Goal: Task Accomplishment & Management: Manage account settings

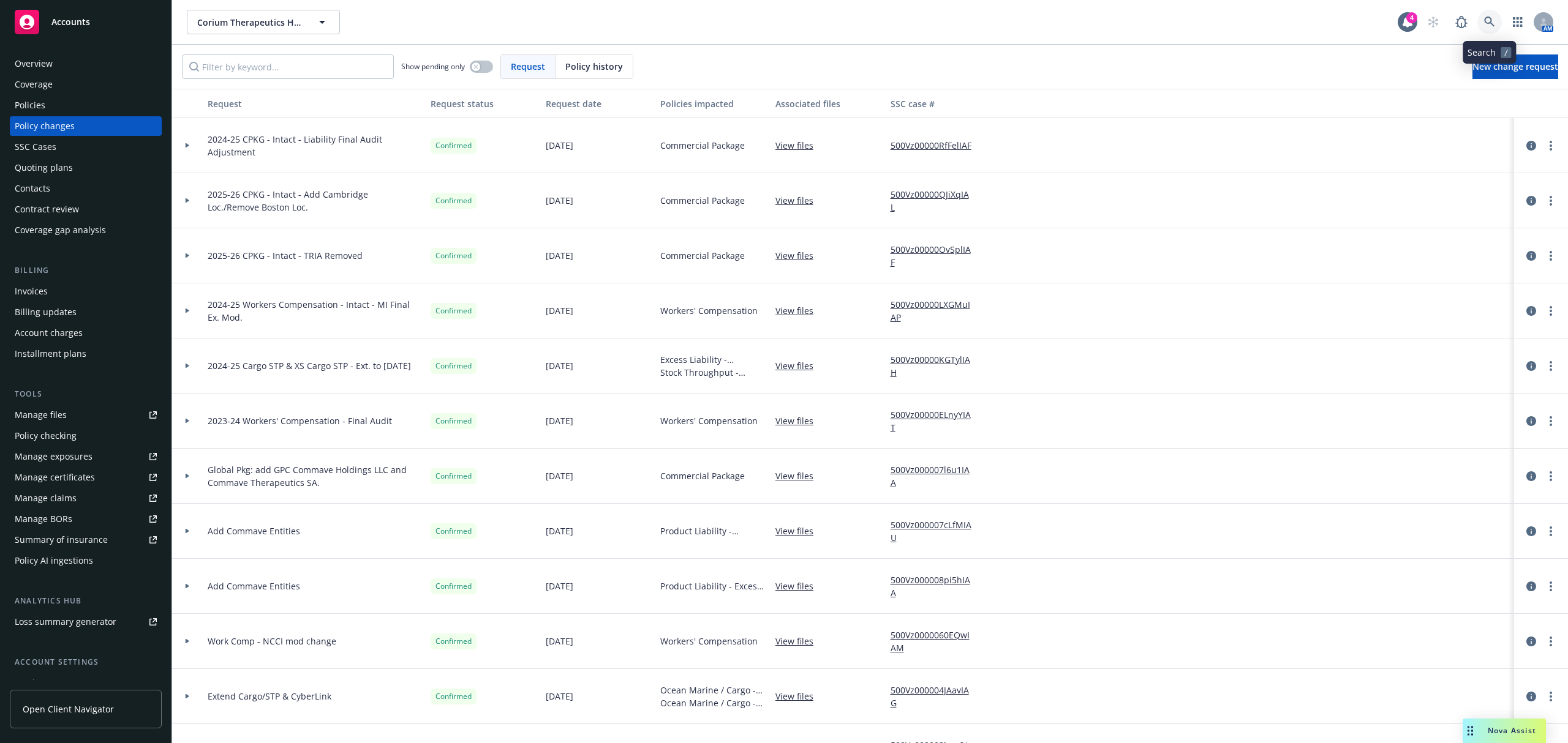
click at [1490, 25] on icon at bounding box center [1489, 22] width 11 height 11
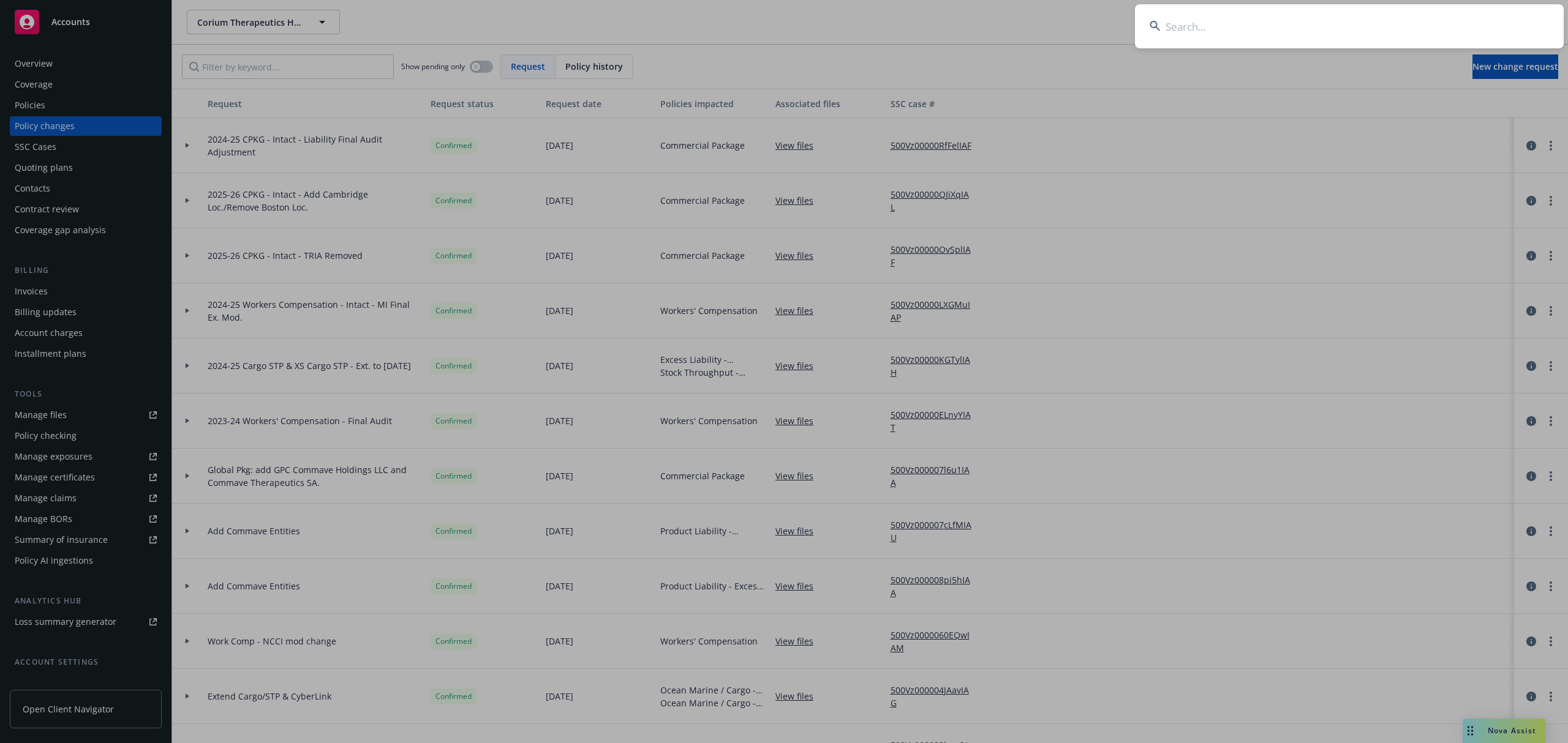
click at [1198, 28] on input at bounding box center [1349, 26] width 429 height 44
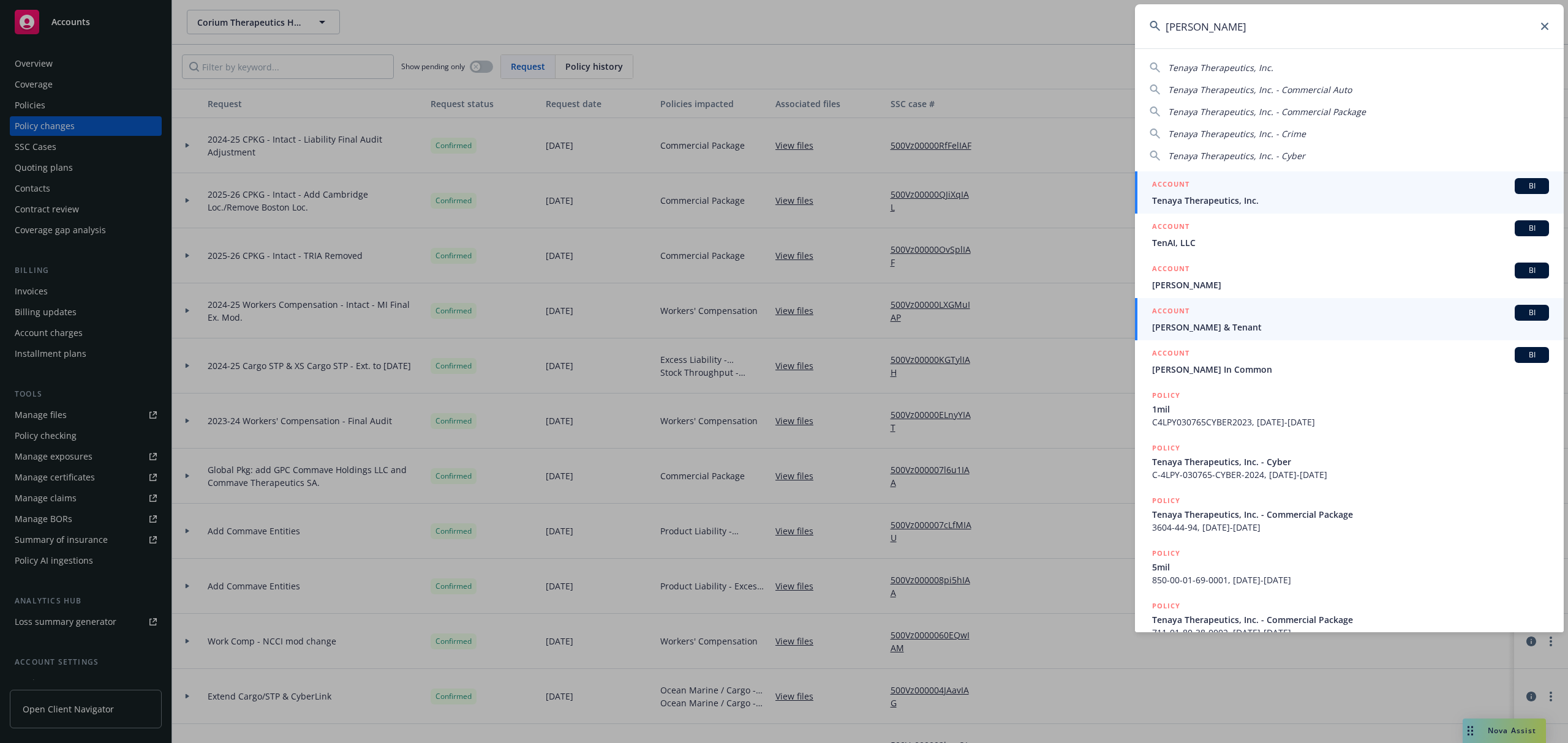
type input "tenay"
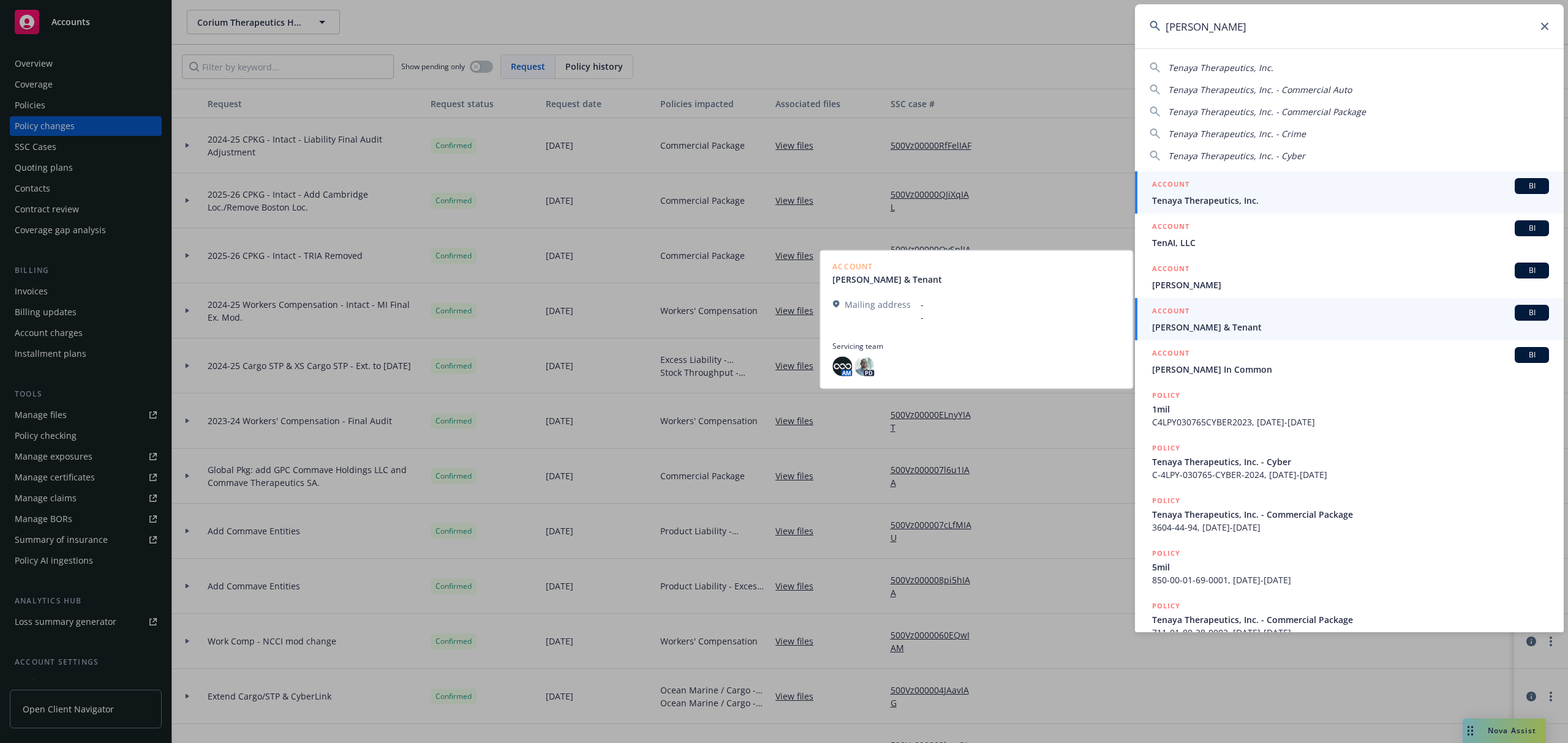
click at [1261, 186] on div "ACCOUNT BI" at bounding box center [1350, 186] width 397 height 16
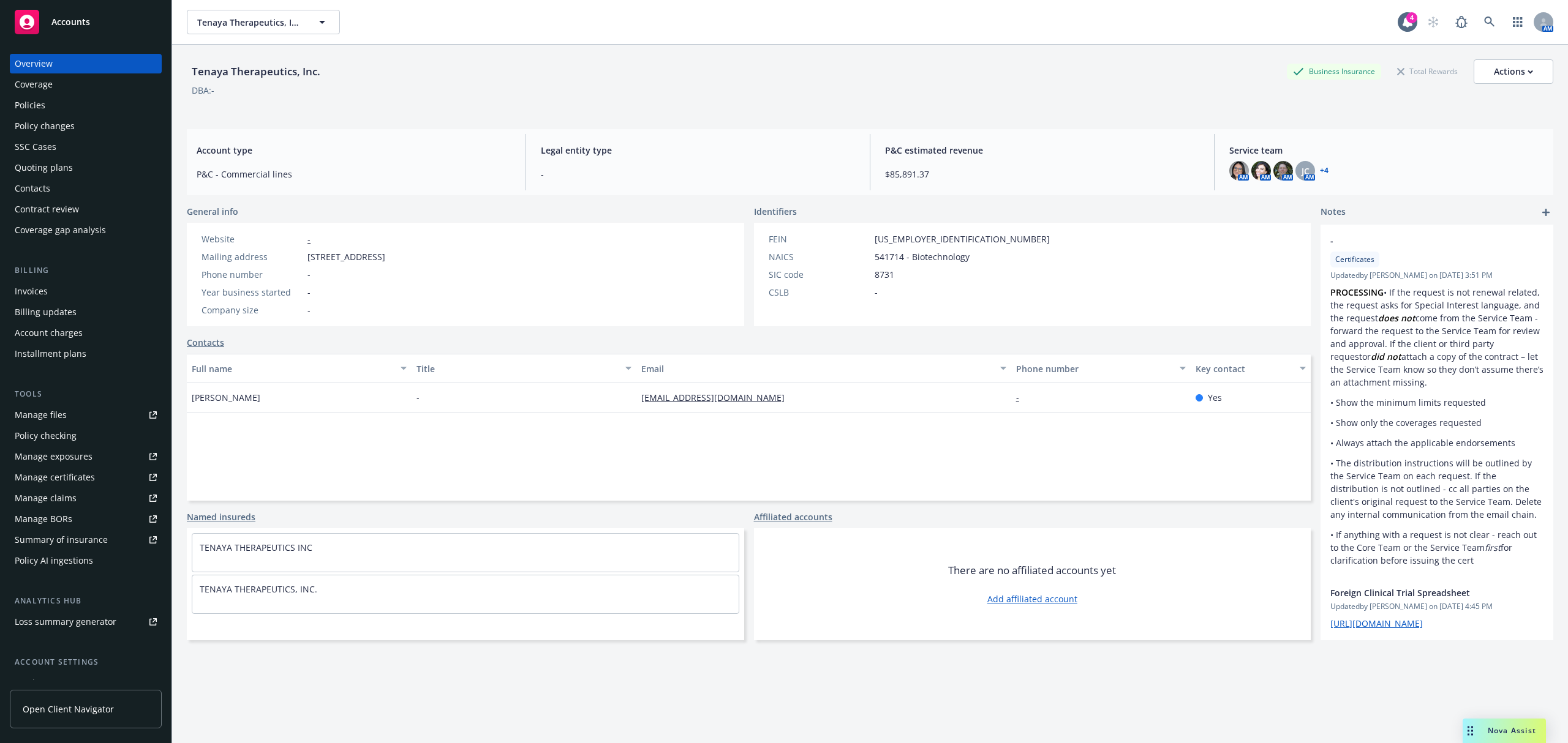
click at [64, 477] on div "Manage certificates" at bounding box center [55, 478] width 80 height 20
click at [30, 168] on div "Quoting plans" at bounding box center [44, 168] width 58 height 20
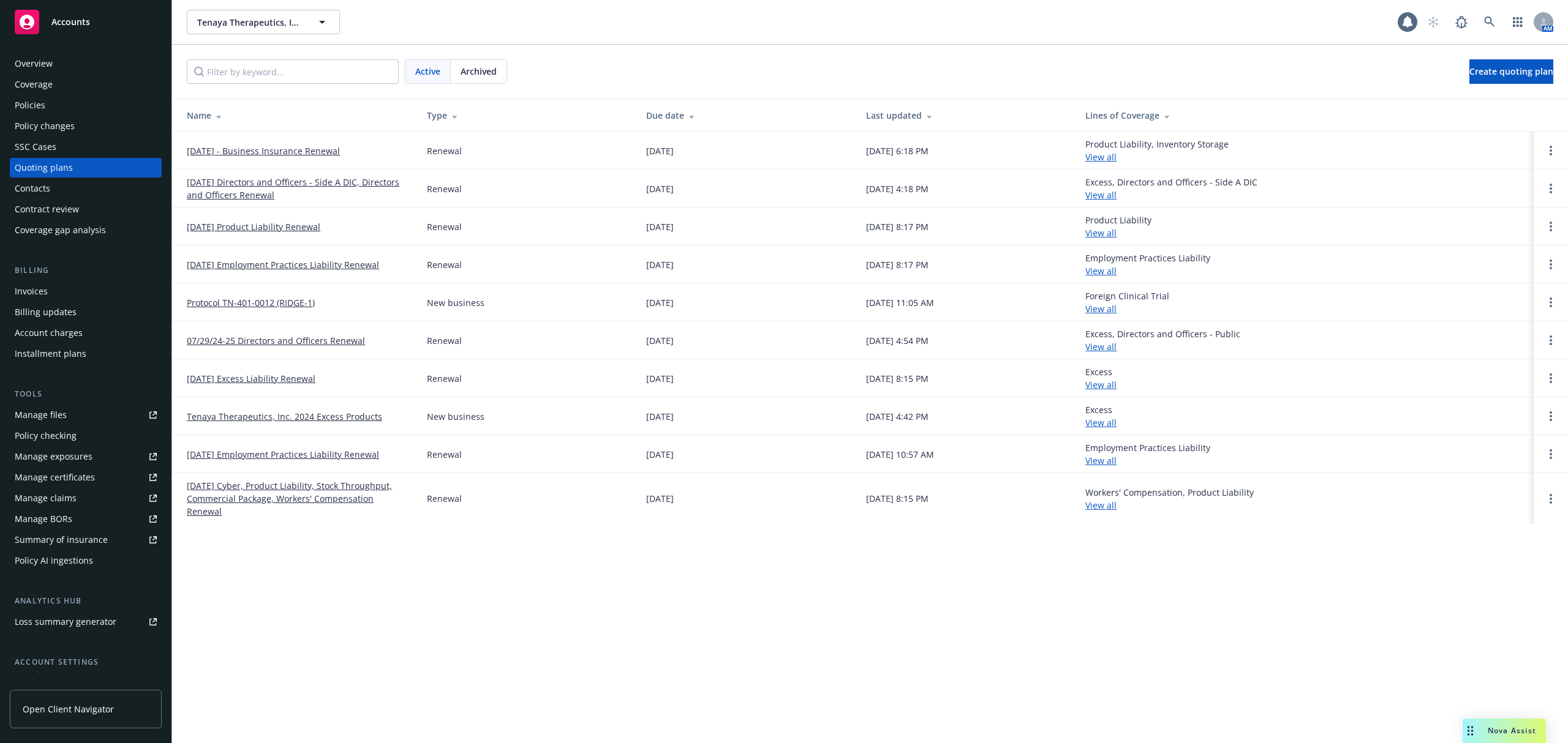
click at [251, 152] on link "October 12, 2025 - Business Insurance Renewal" at bounding box center [264, 151] width 153 height 13
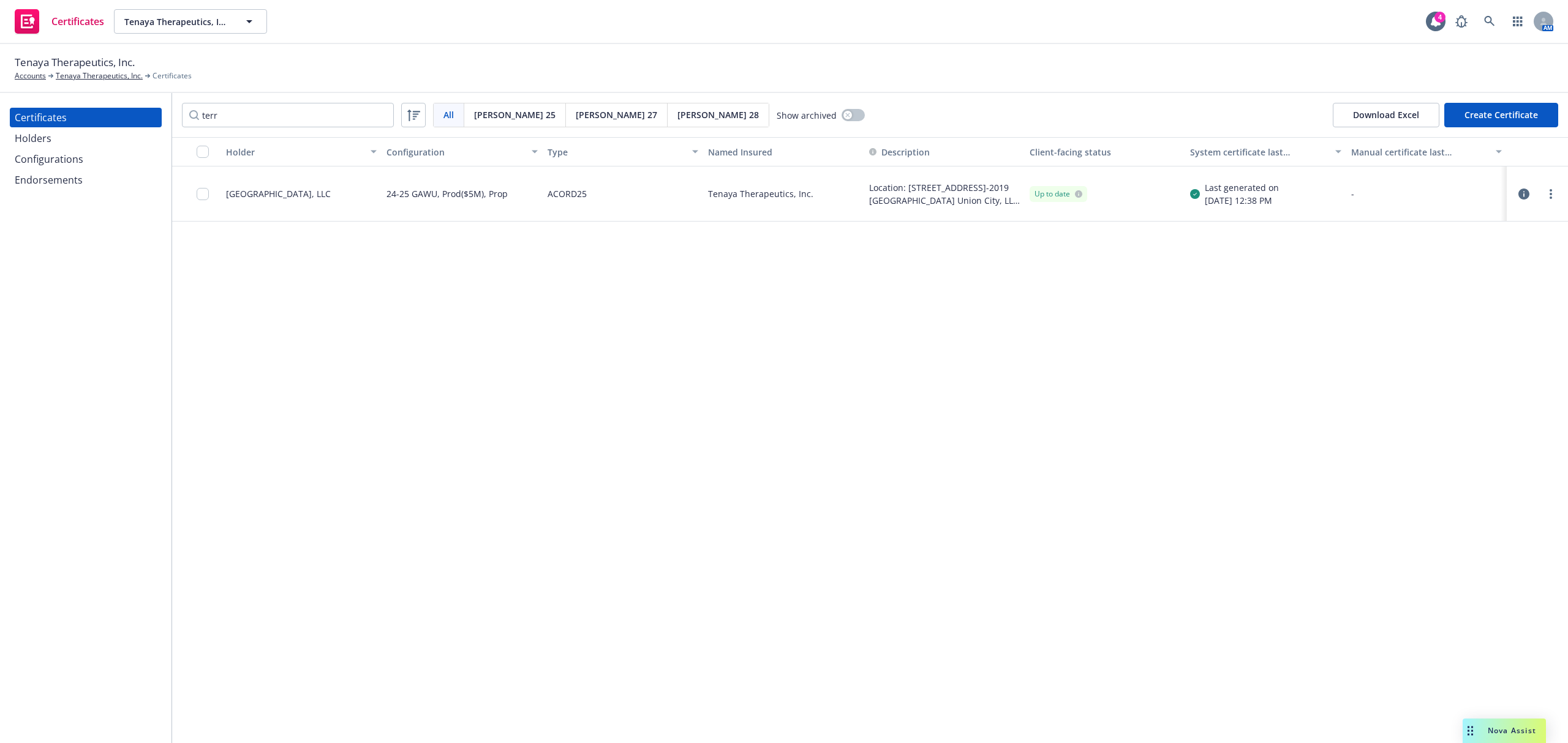
type input "terr"
click at [1523, 195] on icon "button" at bounding box center [1524, 194] width 11 height 11
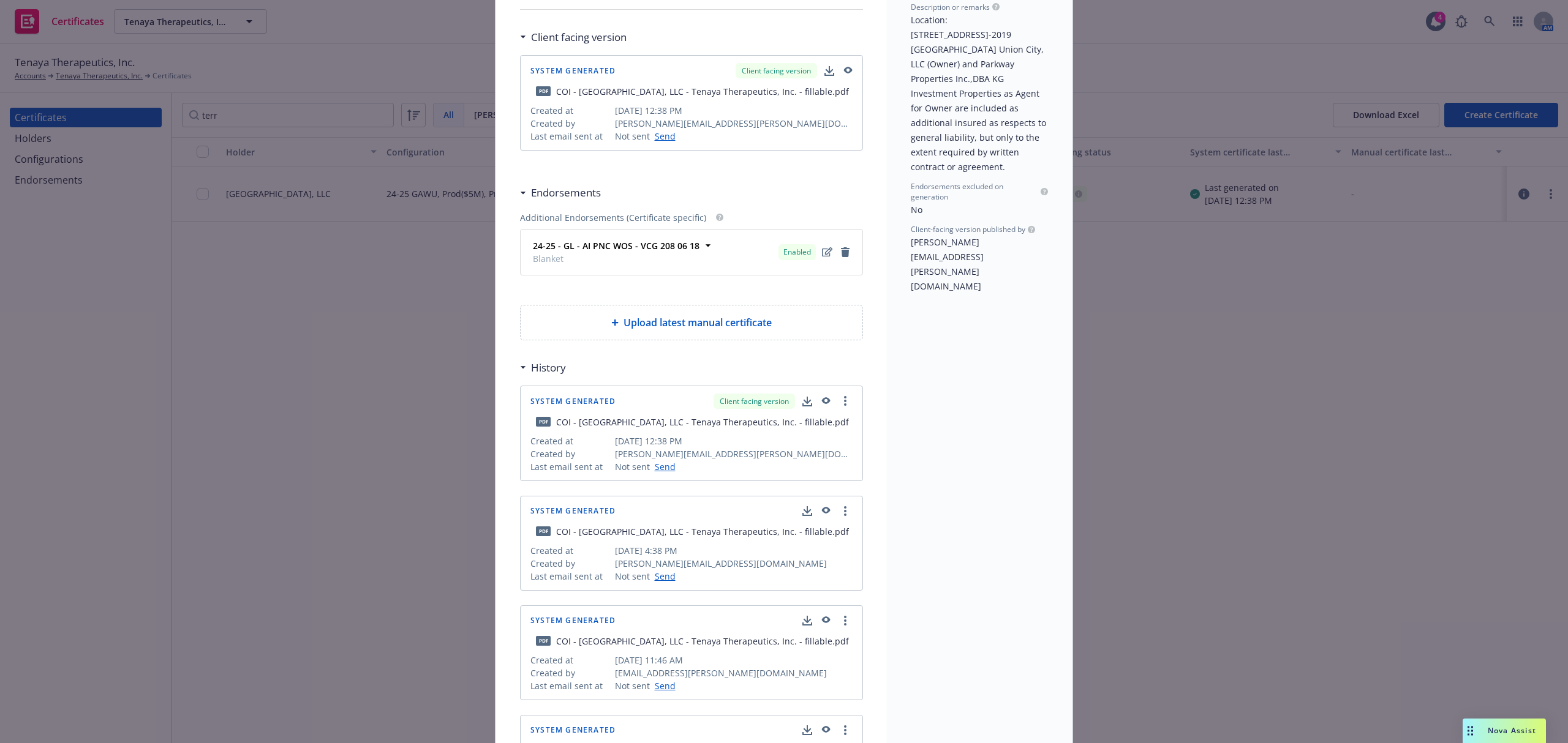
scroll to position [245, 0]
click at [822, 402] on icon "button" at bounding box center [827, 399] width 9 height 7
click at [644, 365] on div "History" at bounding box center [692, 367] width 343 height 26
click at [844, 400] on icon "more" at bounding box center [845, 399] width 3 height 10
click at [917, 398] on div "Holder Terreno Park Union City, LLC Configuration ACORD25 - 24-25 GAWU, Prod($5…" at bounding box center [979, 400] width 186 height 1149
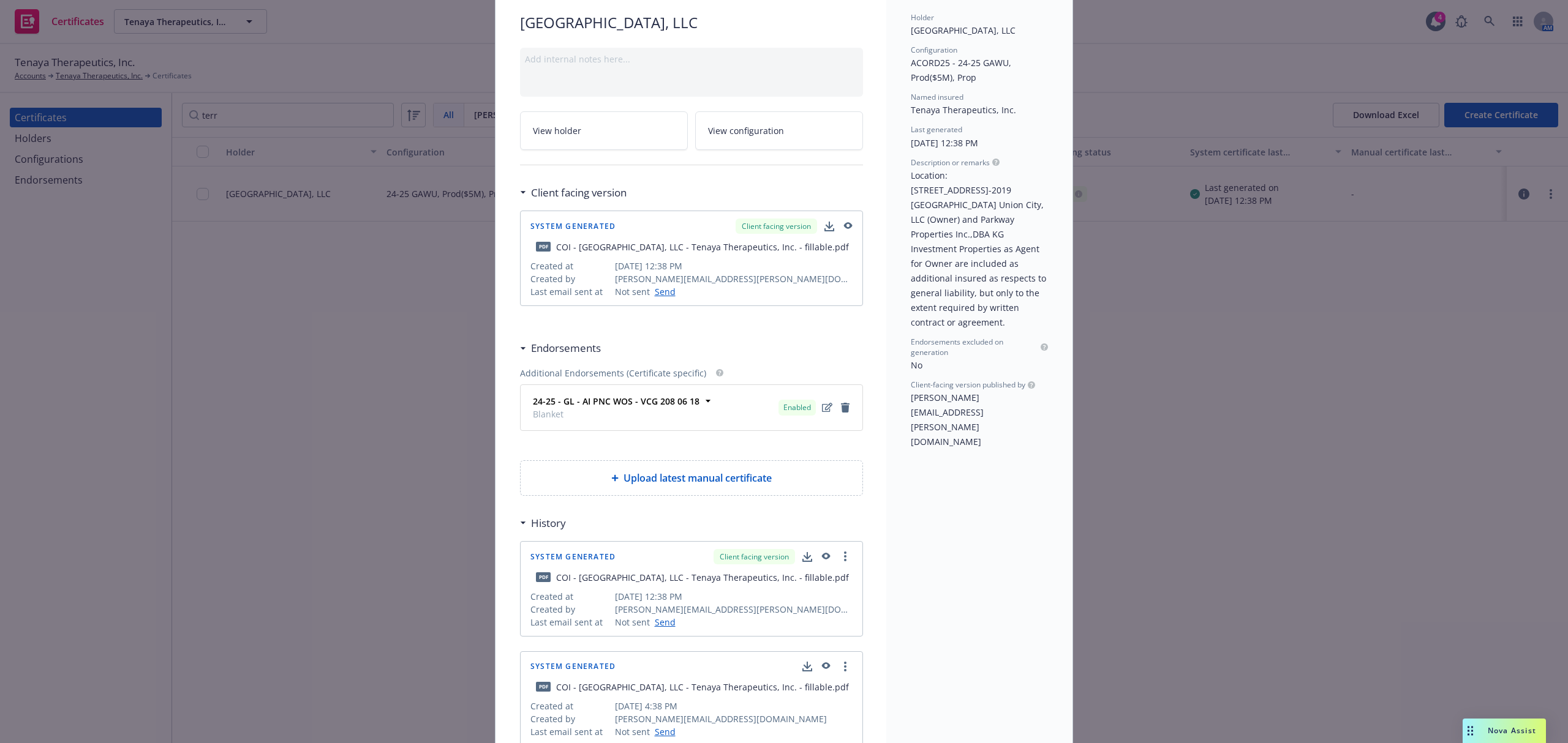
scroll to position [0, 0]
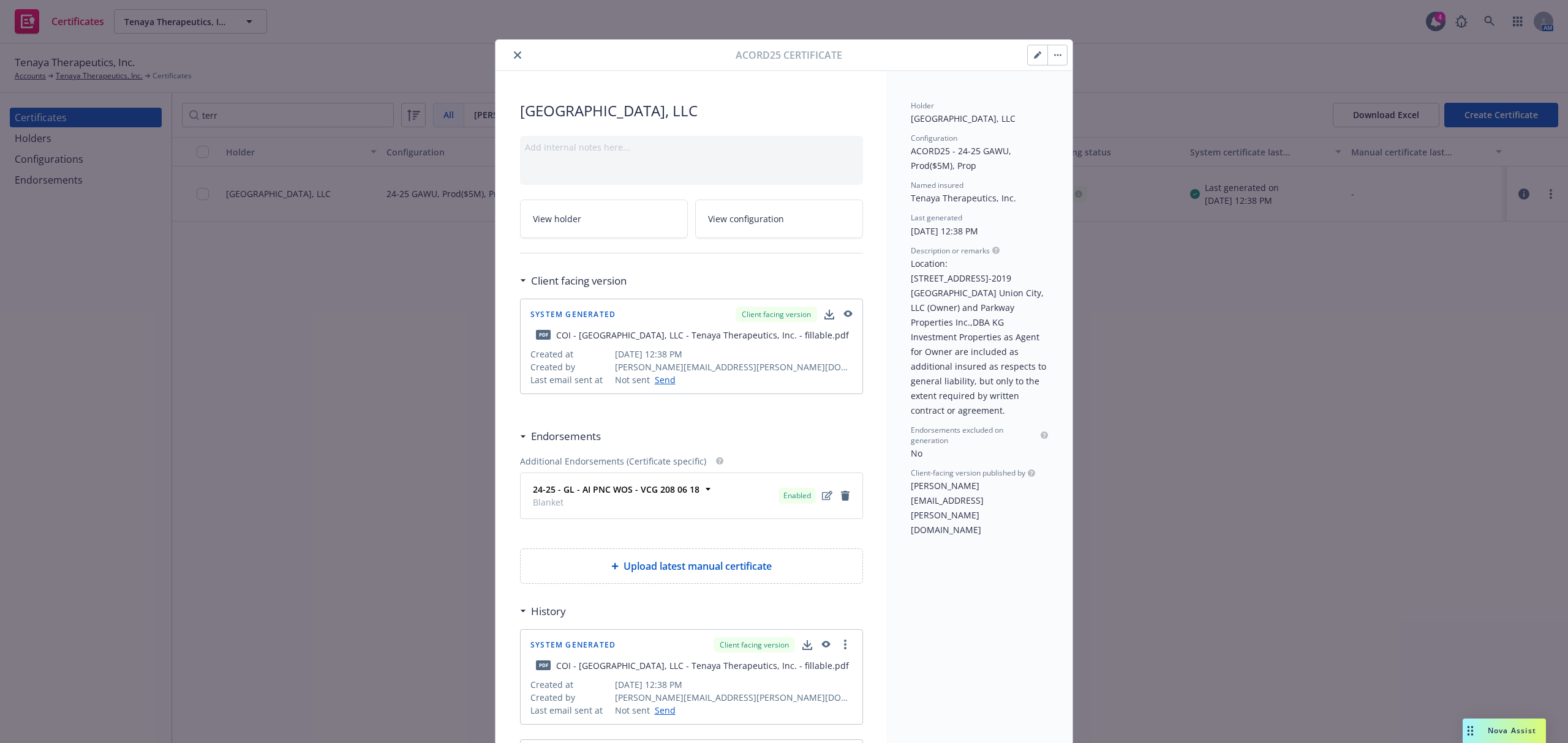
click at [1048, 51] on button "button" at bounding box center [1057, 55] width 20 height 20
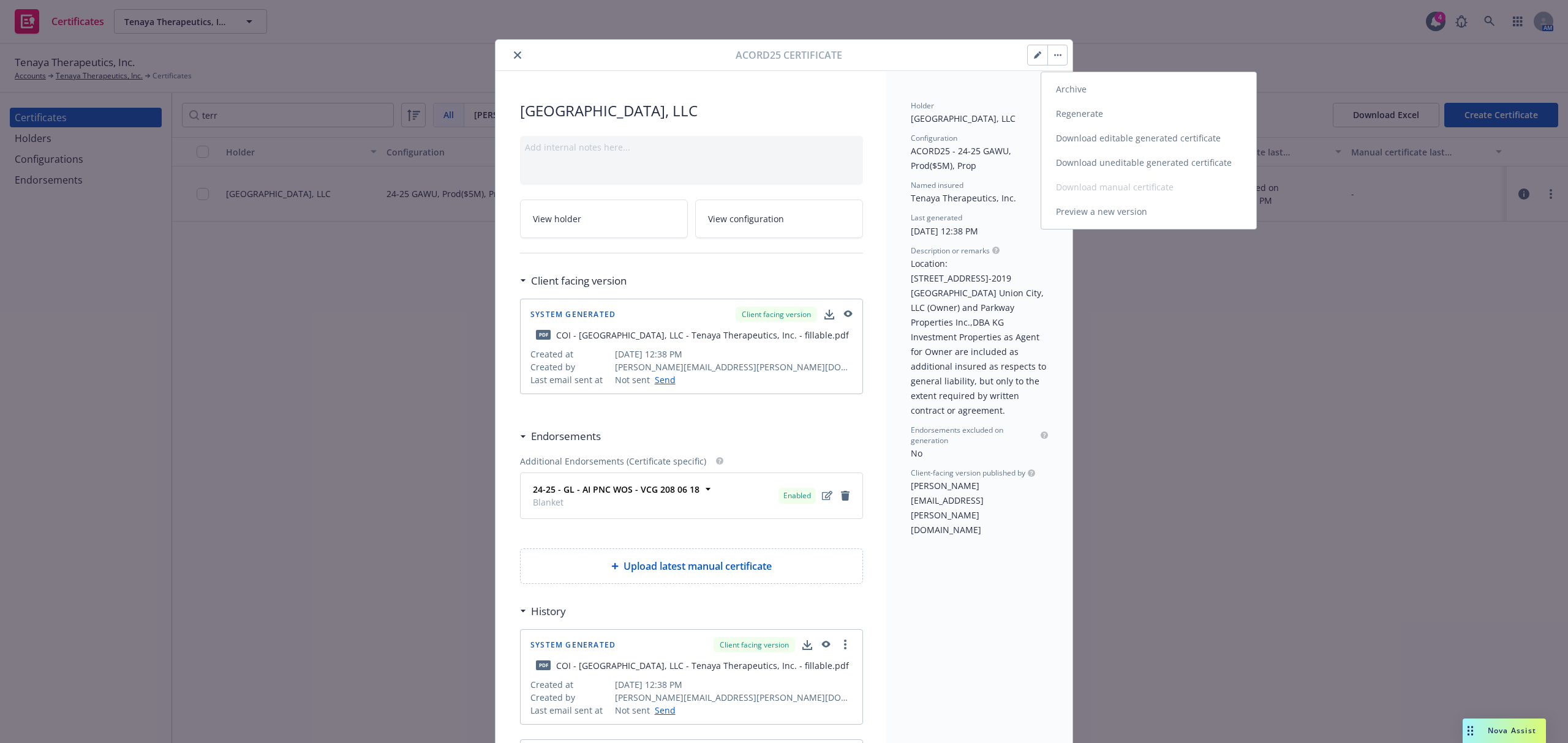
click at [1075, 153] on link "Download uneditable generated certificate" at bounding box center [1149, 163] width 215 height 24
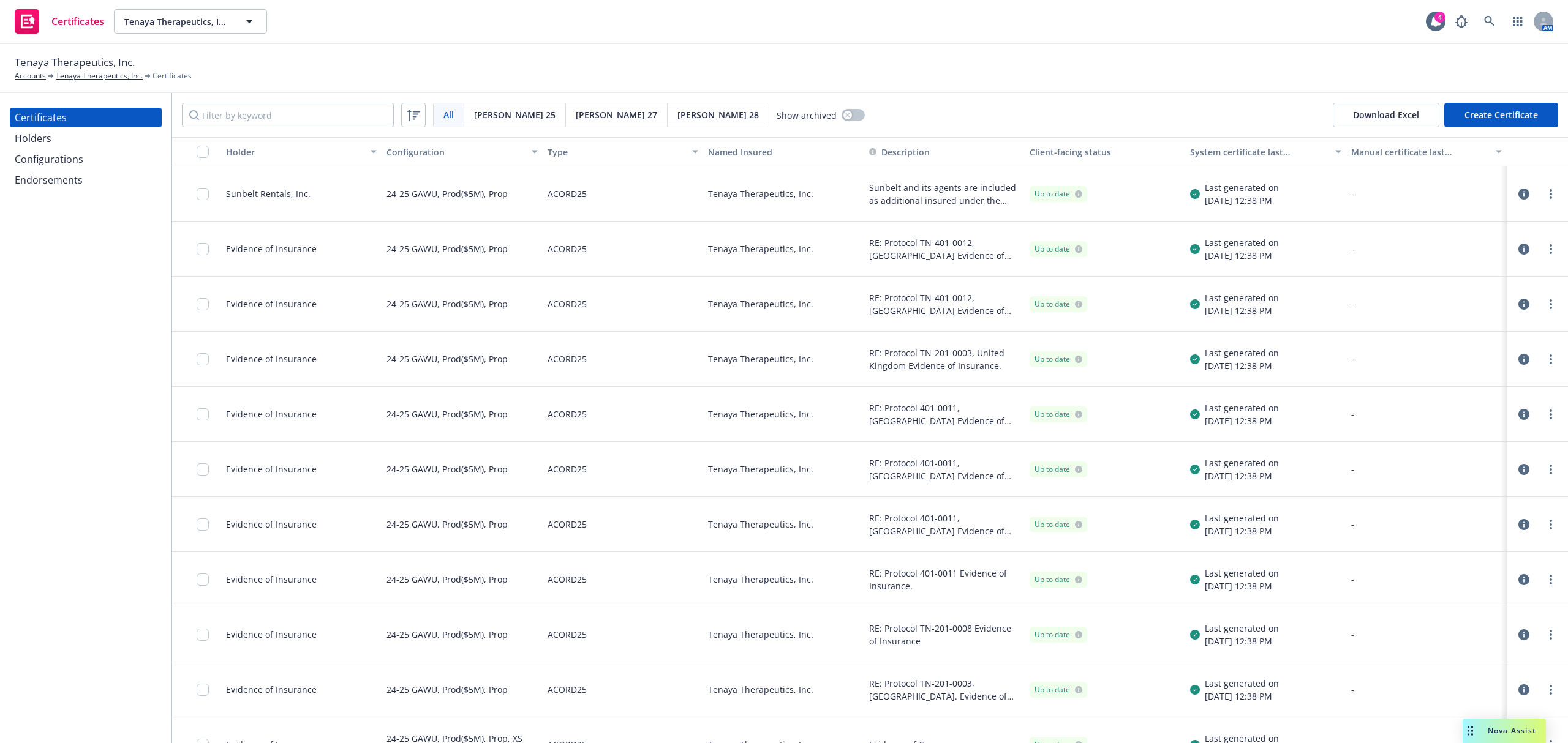
click at [30, 186] on div "Endorsements" at bounding box center [49, 180] width 68 height 20
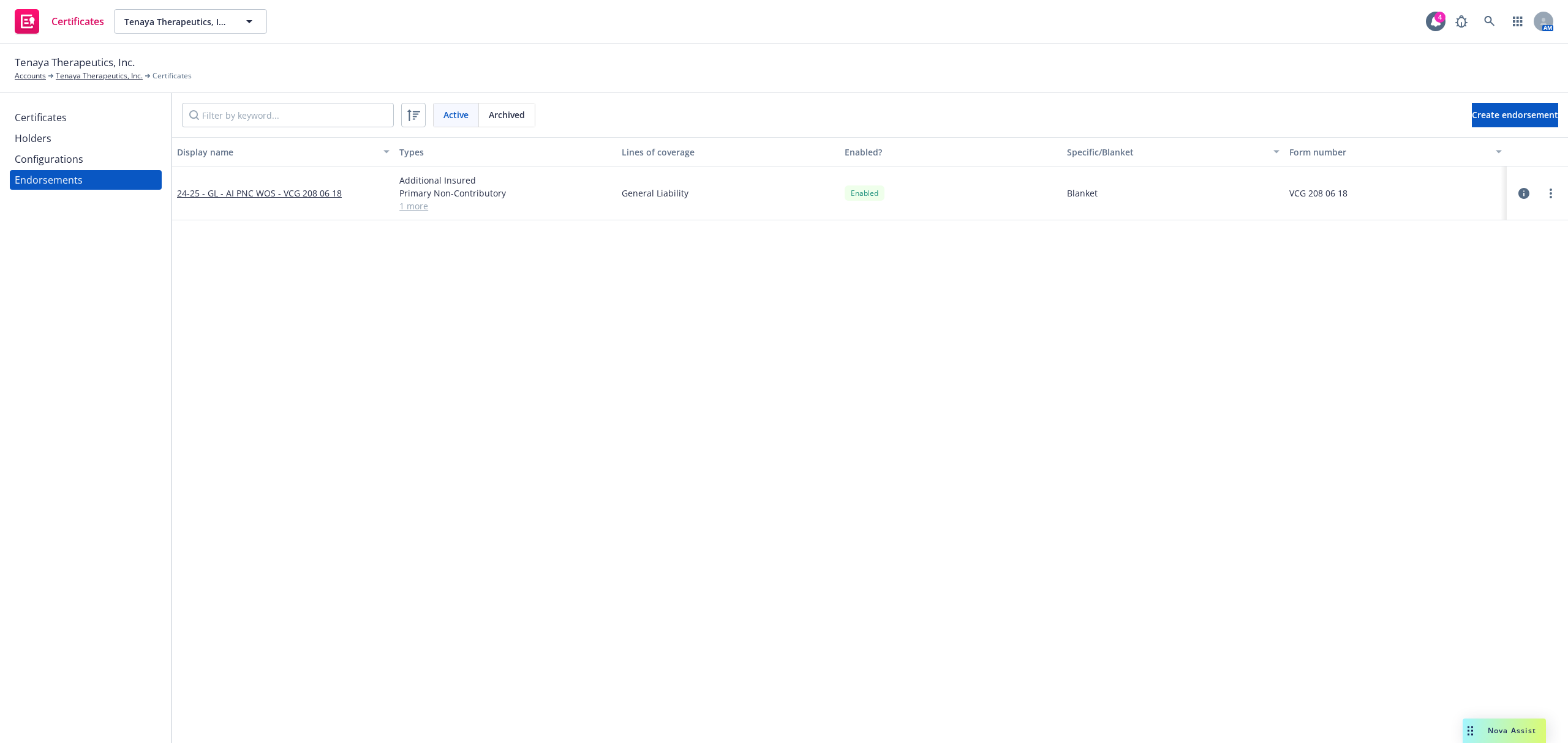
click at [37, 151] on div "Configurations" at bounding box center [49, 159] width 69 height 20
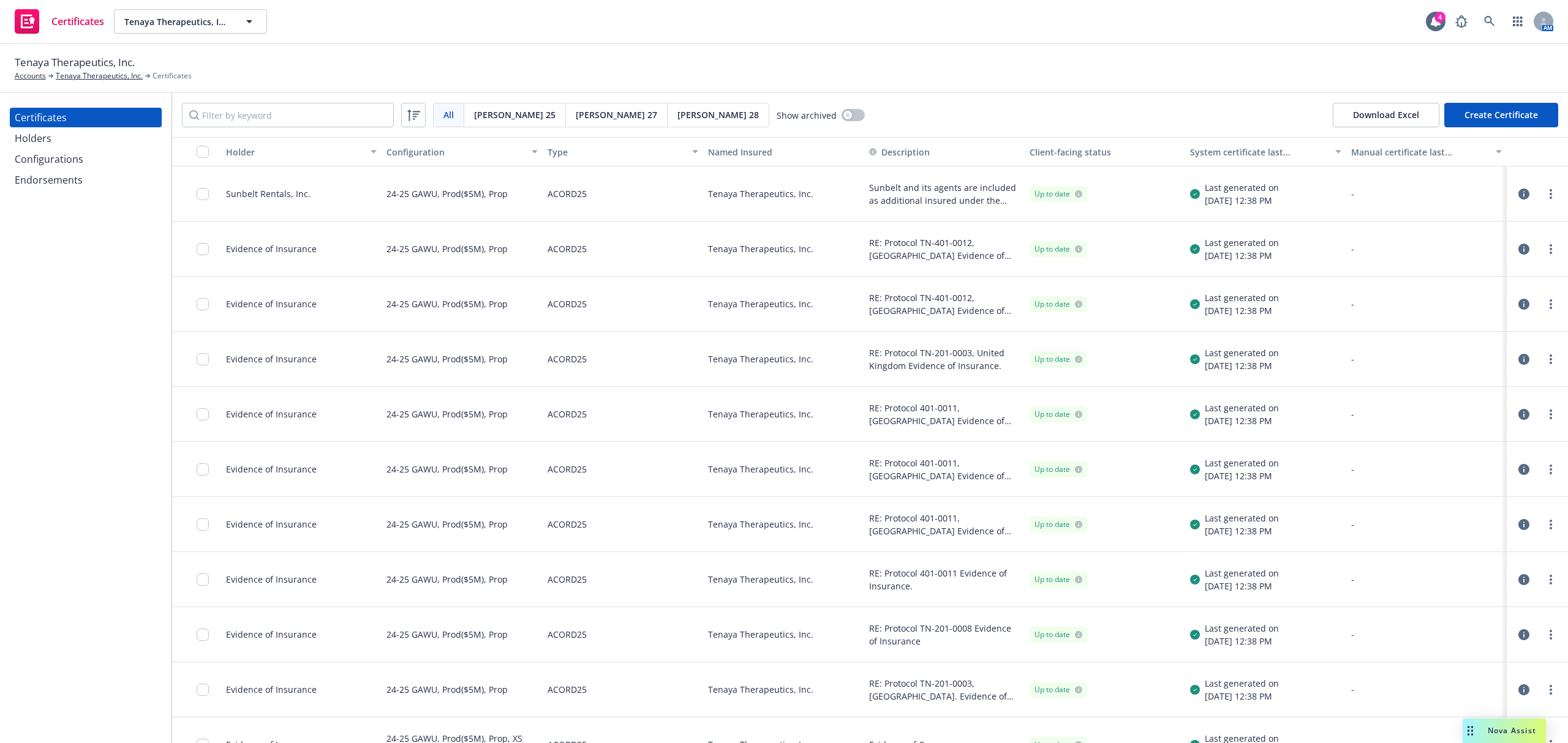
click at [55, 141] on div "Holders" at bounding box center [85, 138] width 142 height 20
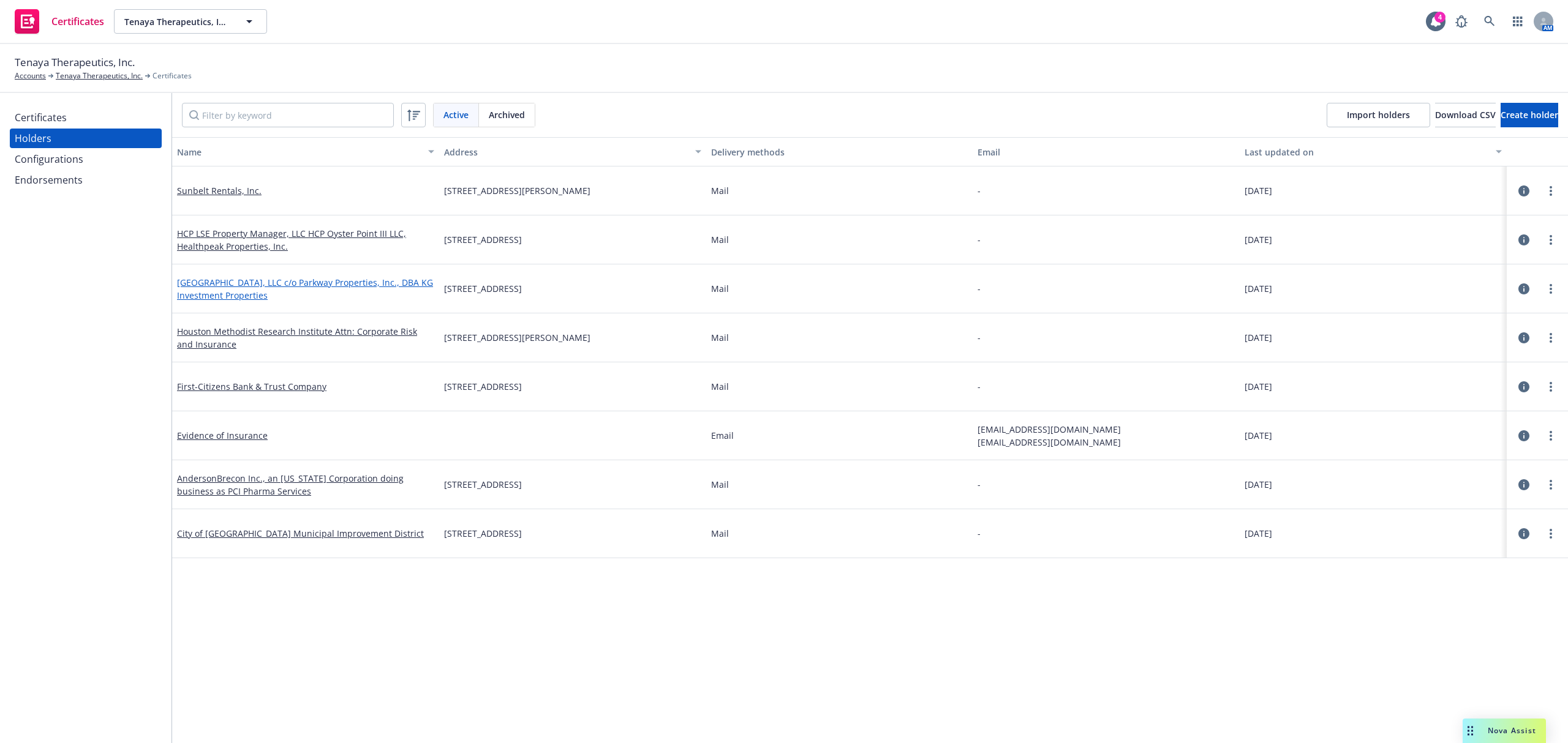
click at [297, 282] on link "Terreno Park Union City, LLC c/o Parkway Properties, Inc., DBA KG Investment Pr…" at bounding box center [305, 289] width 256 height 24
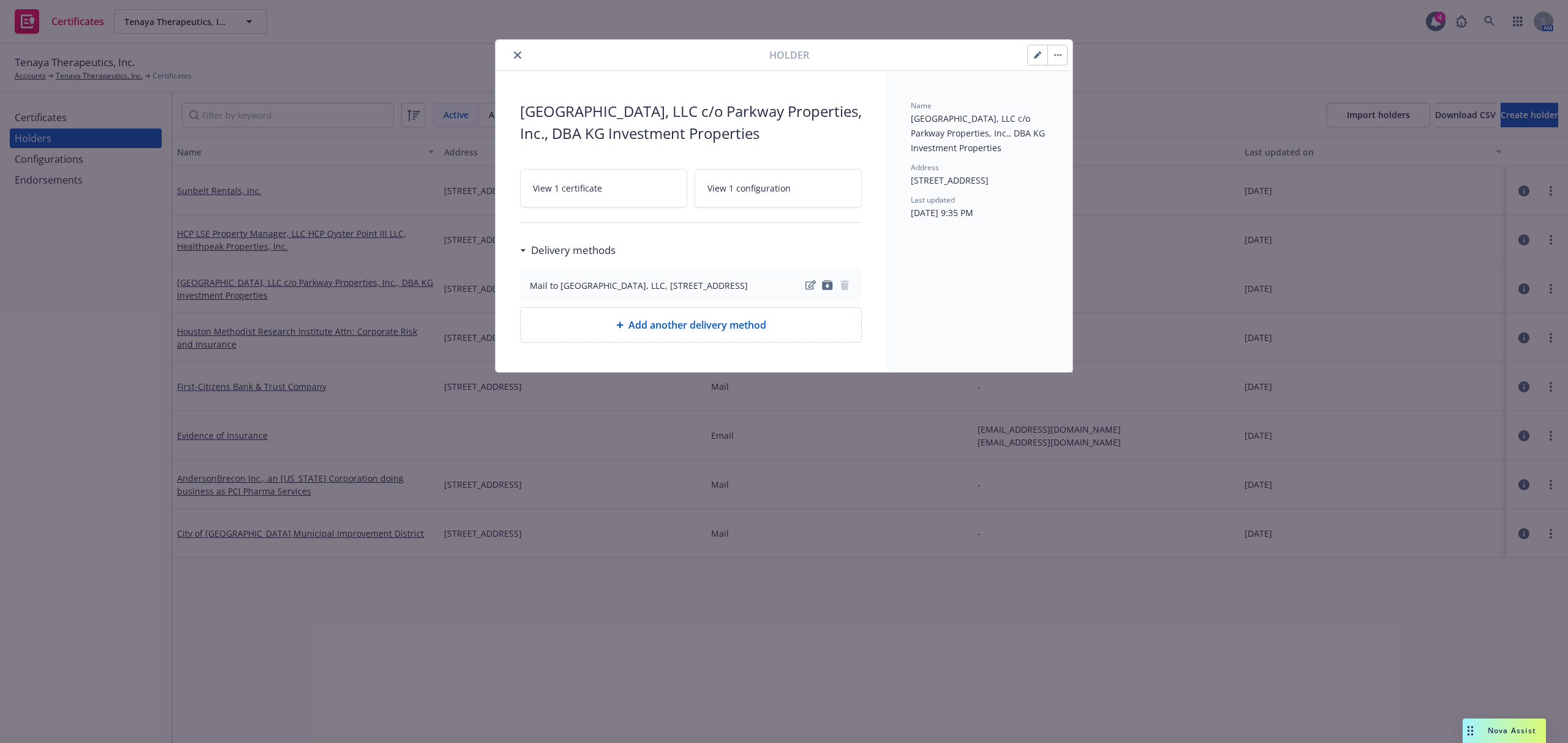
click at [1040, 57] on icon "button" at bounding box center [1037, 55] width 7 height 7
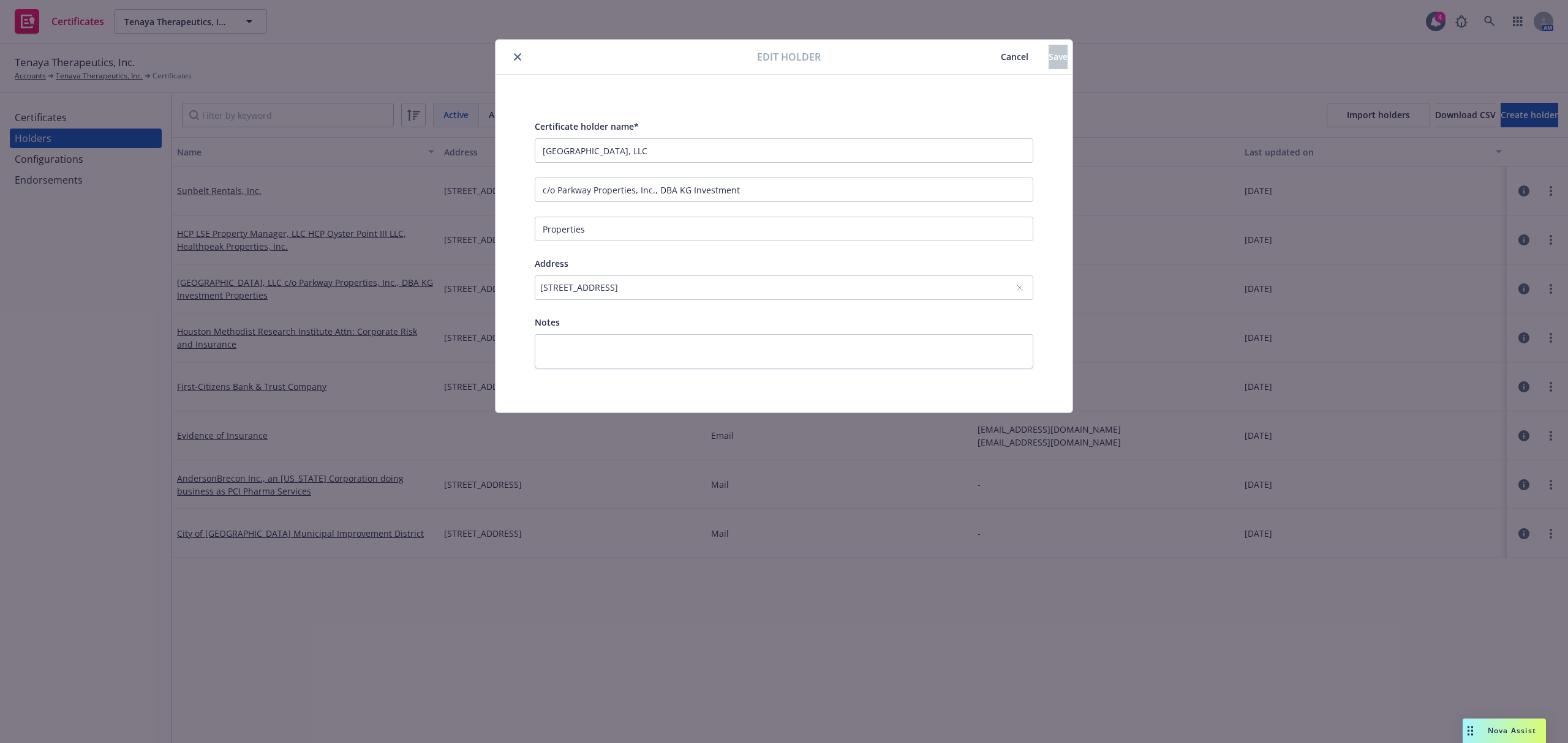
click at [1001, 57] on span "Cancel" at bounding box center [1015, 56] width 28 height 11
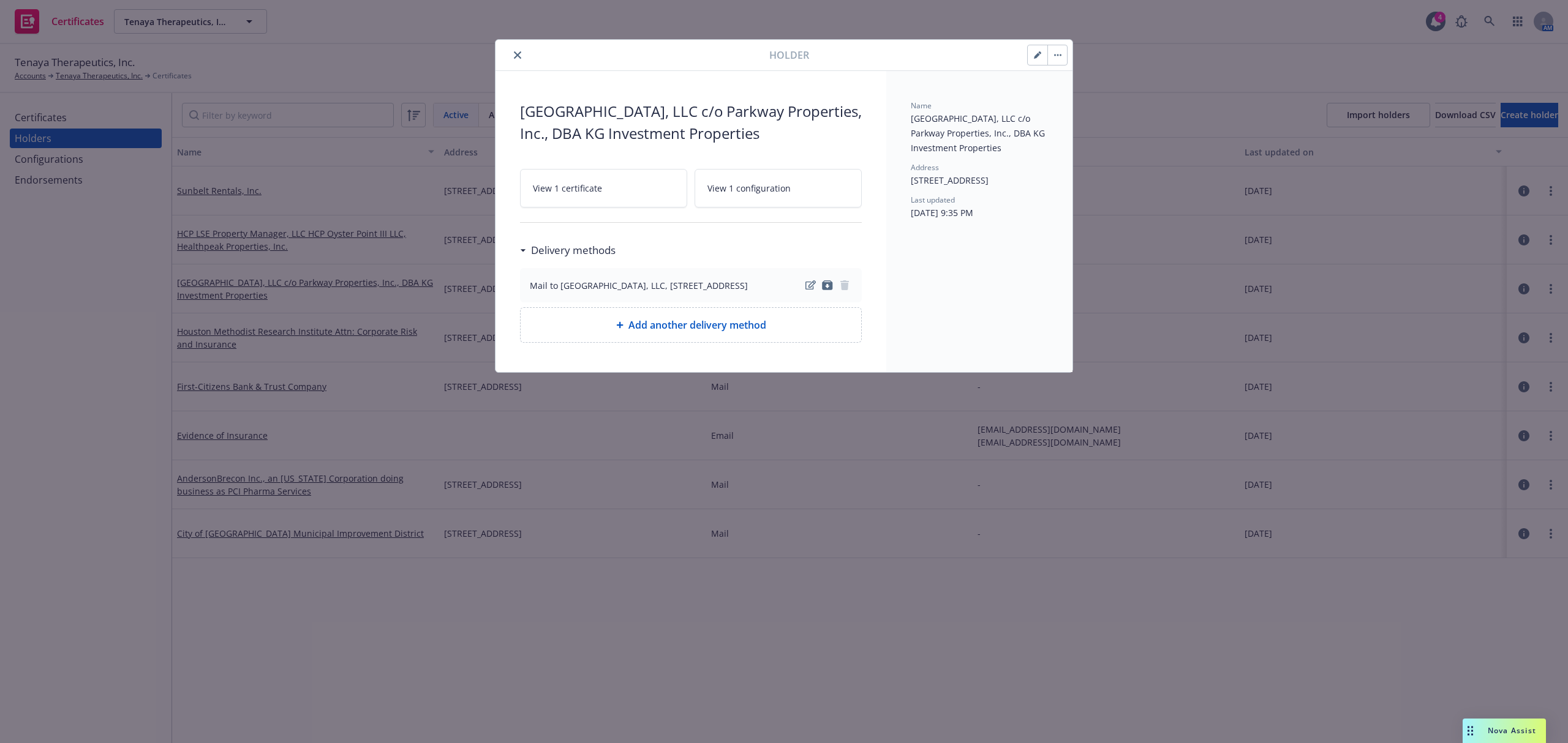
click at [518, 60] on button "close" at bounding box center [517, 55] width 15 height 15
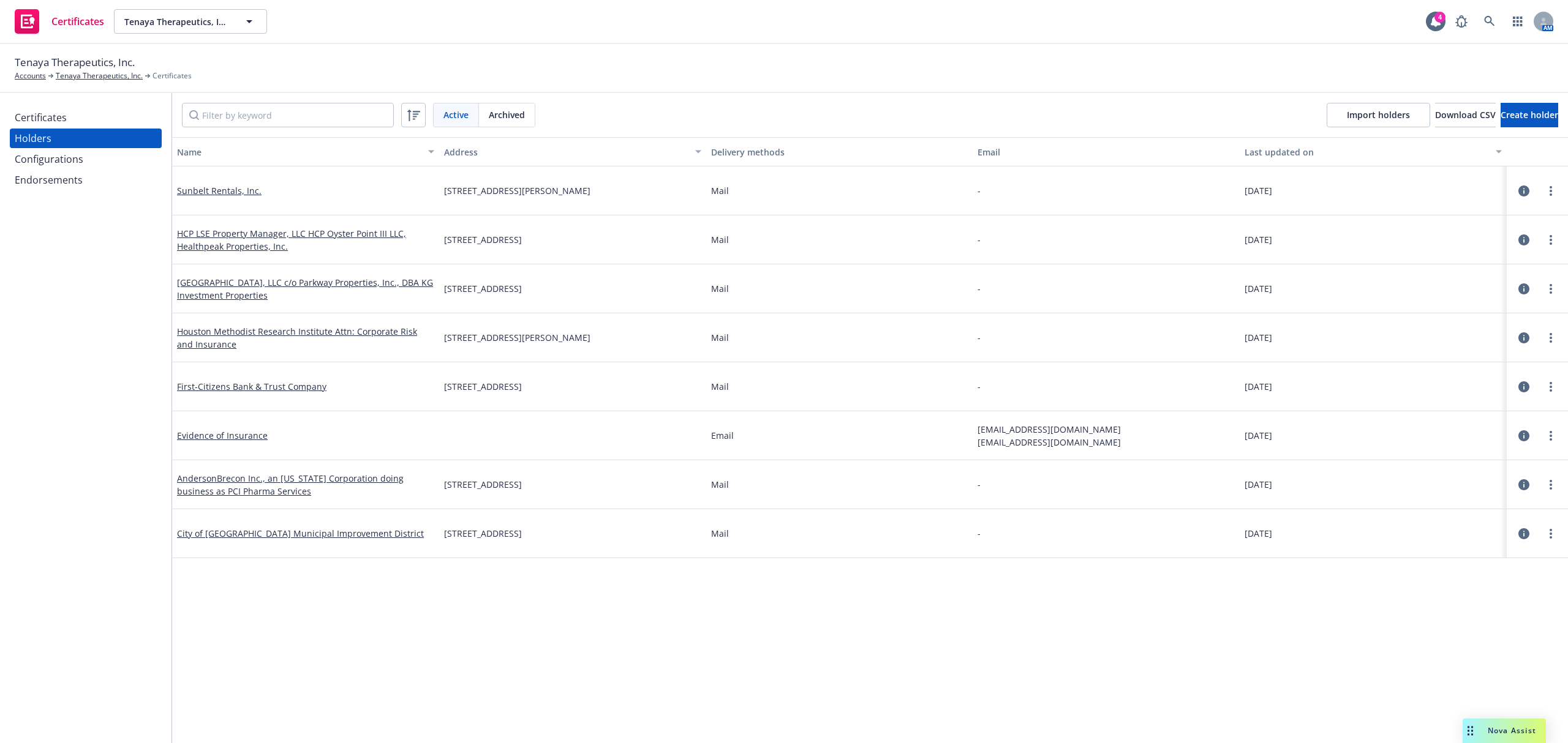
click at [98, 110] on div "Certificates" at bounding box center [85, 117] width 142 height 20
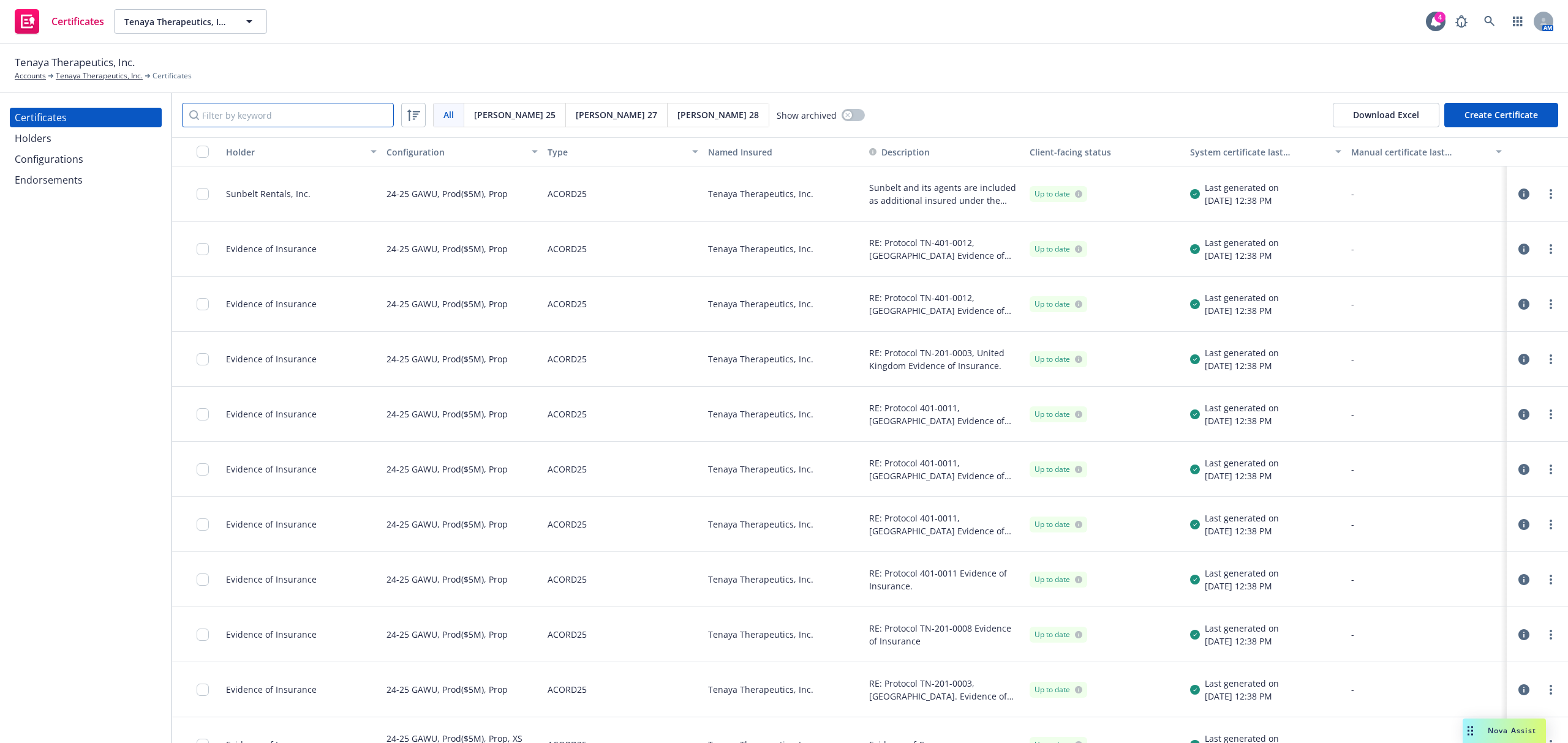
click at [351, 114] on input "Filter by keyword" at bounding box center [288, 115] width 212 height 24
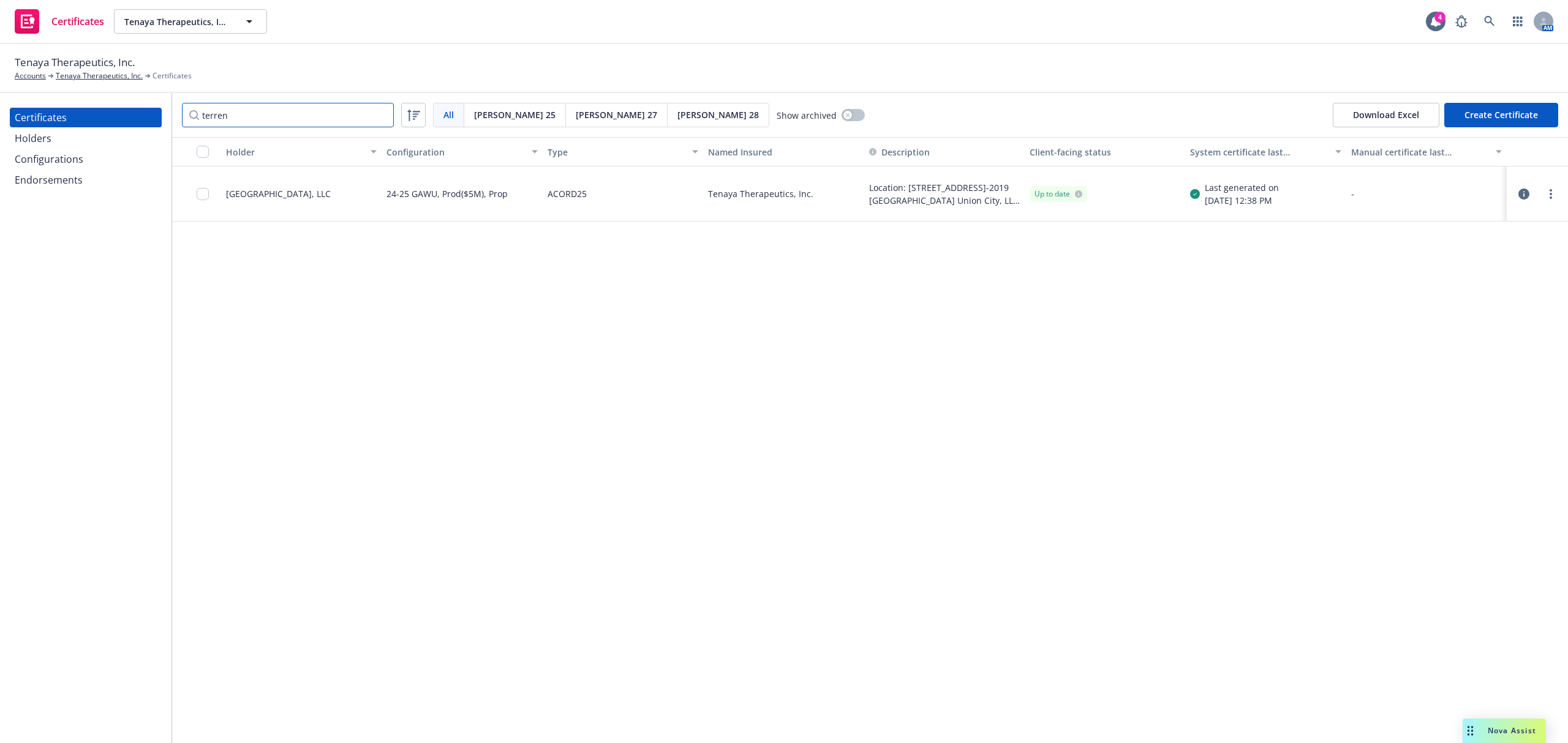
type input "terren"
click at [1530, 196] on button "button" at bounding box center [1524, 194] width 15 height 15
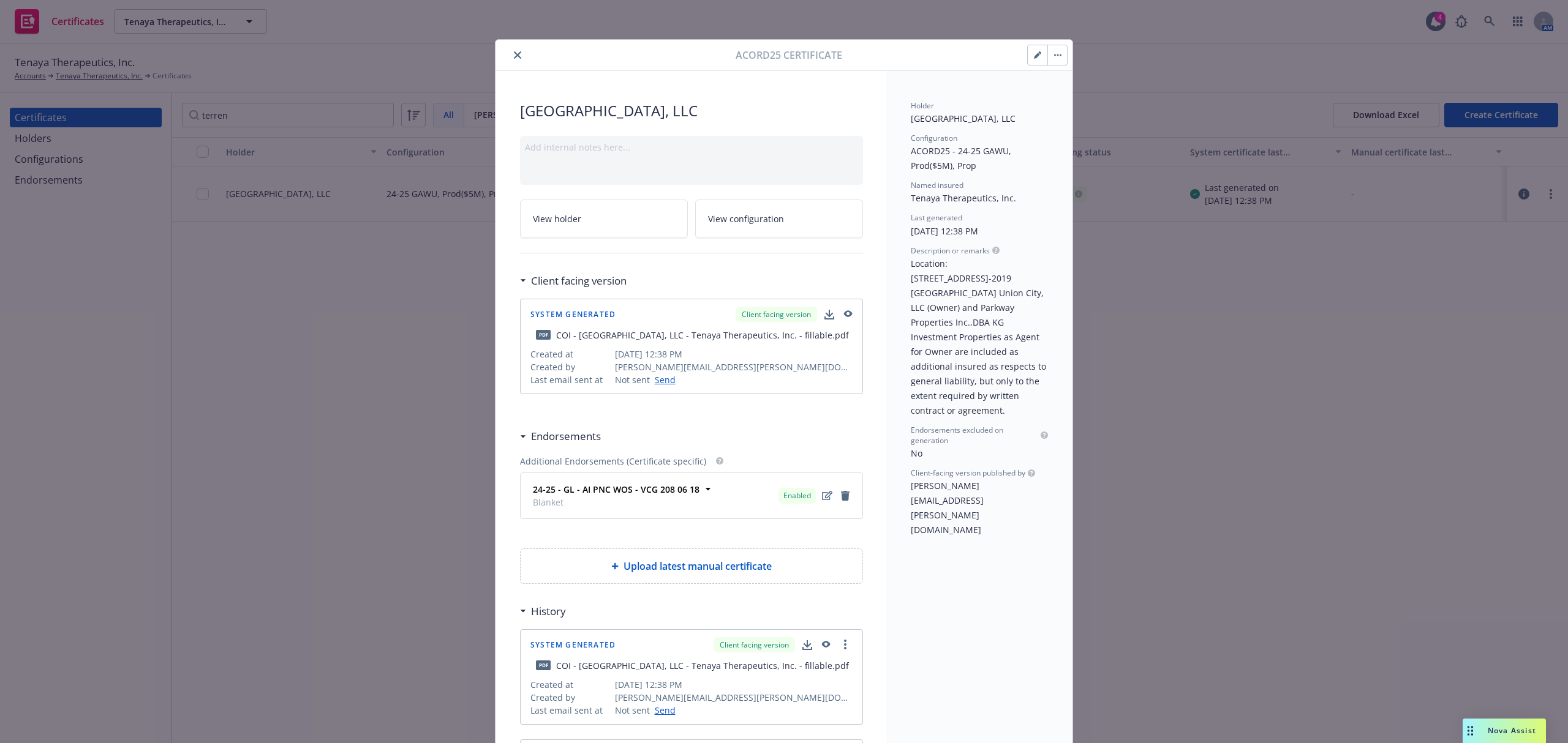
click at [1037, 57] on button "button" at bounding box center [1037, 55] width 20 height 20
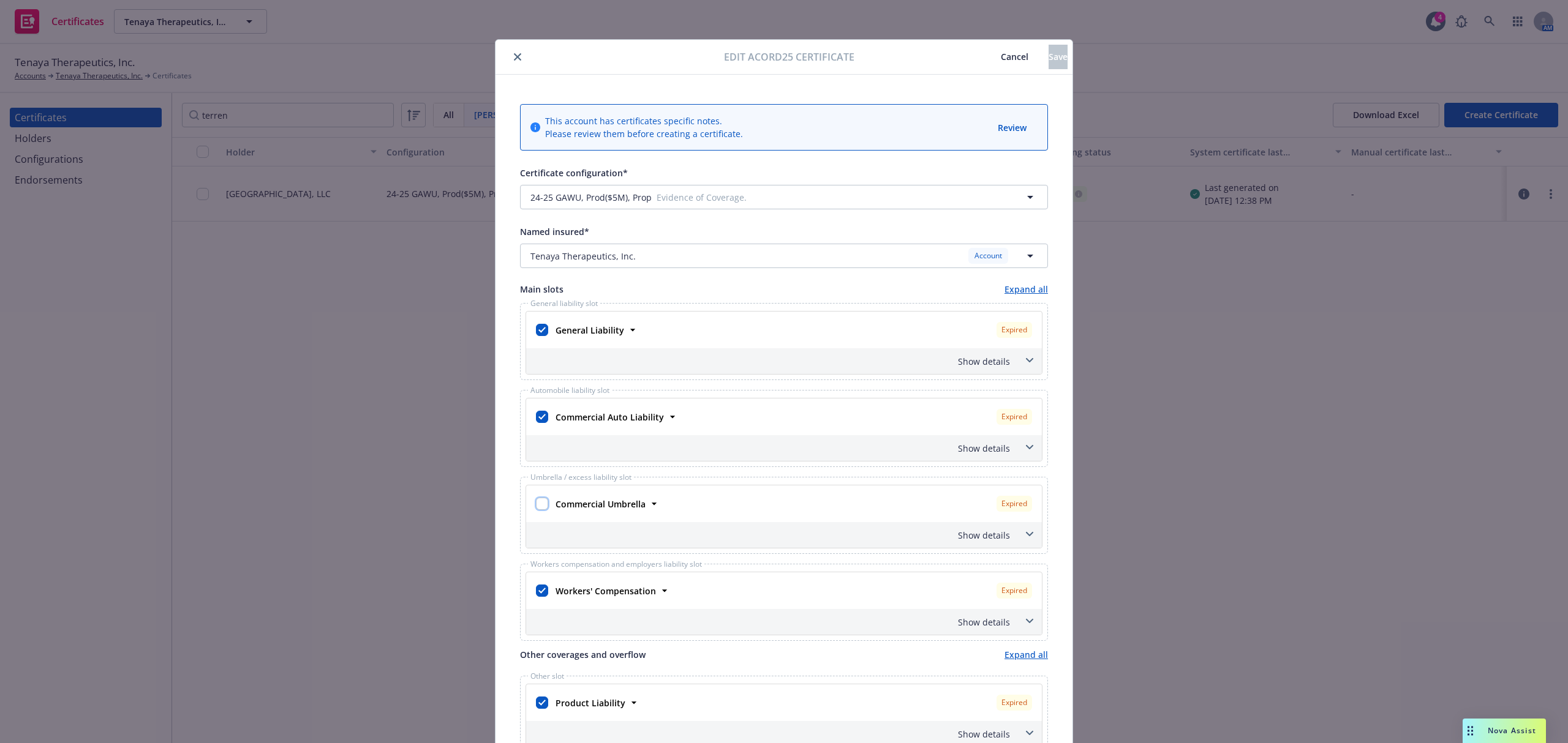
click at [536, 505] on input "checkbox" at bounding box center [542, 504] width 12 height 12
checkbox input "true"
click at [981, 539] on div "Show details" at bounding box center [768, 535] width 481 height 13
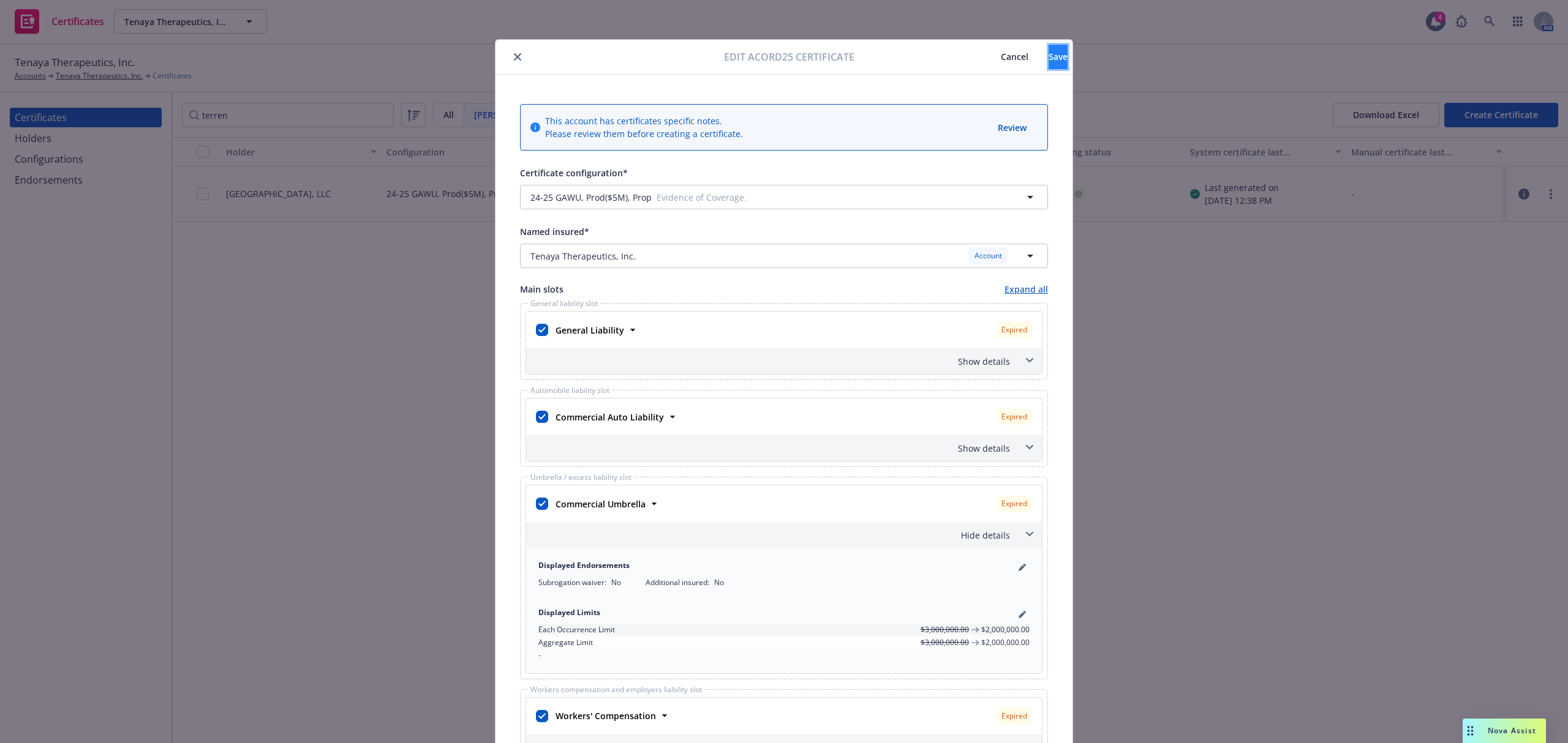
click at [1049, 63] on button "Save" at bounding box center [1058, 57] width 19 height 24
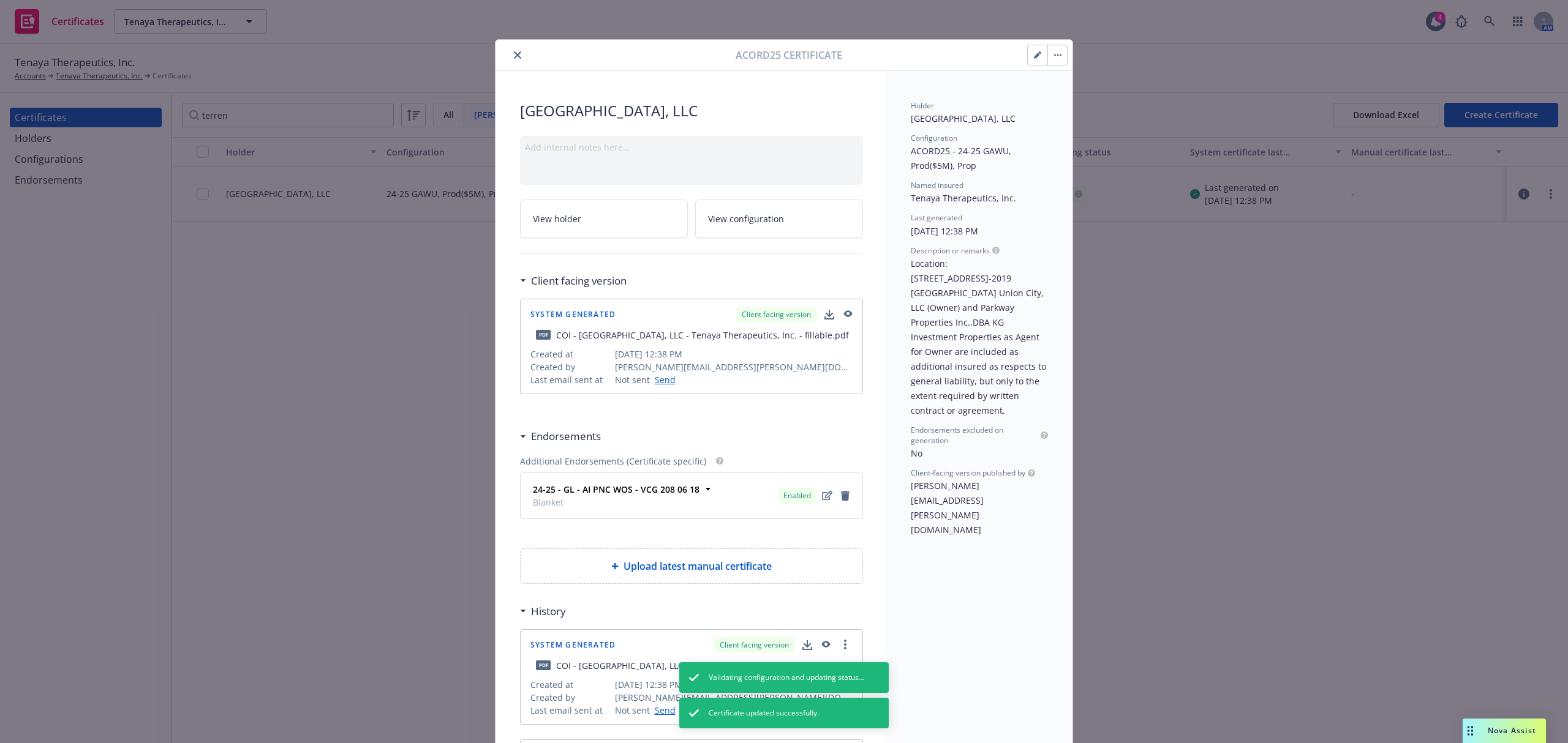
click at [1034, 54] on icon "button" at bounding box center [1036, 56] width 6 height 6
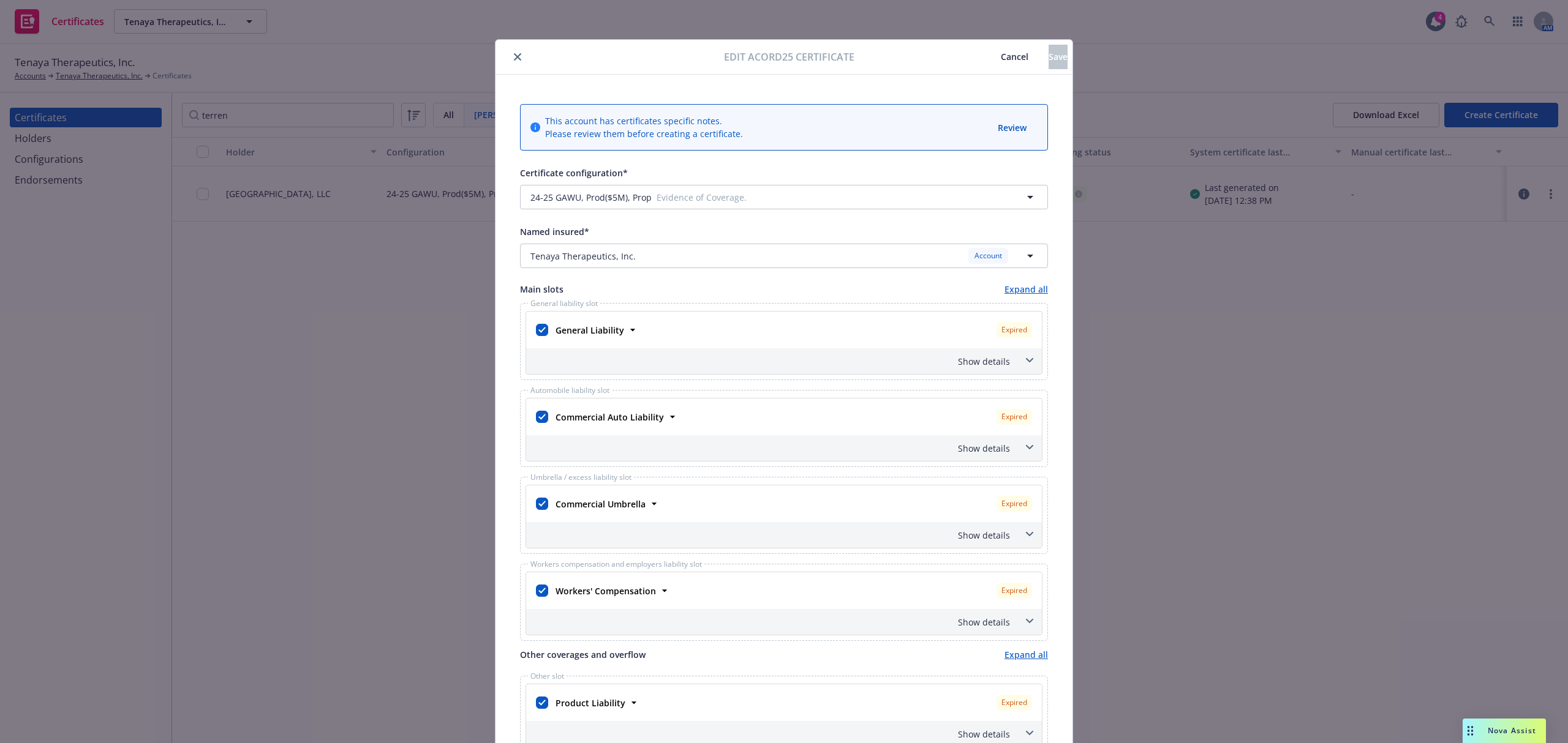
click at [1001, 54] on span "Cancel" at bounding box center [1015, 56] width 28 height 11
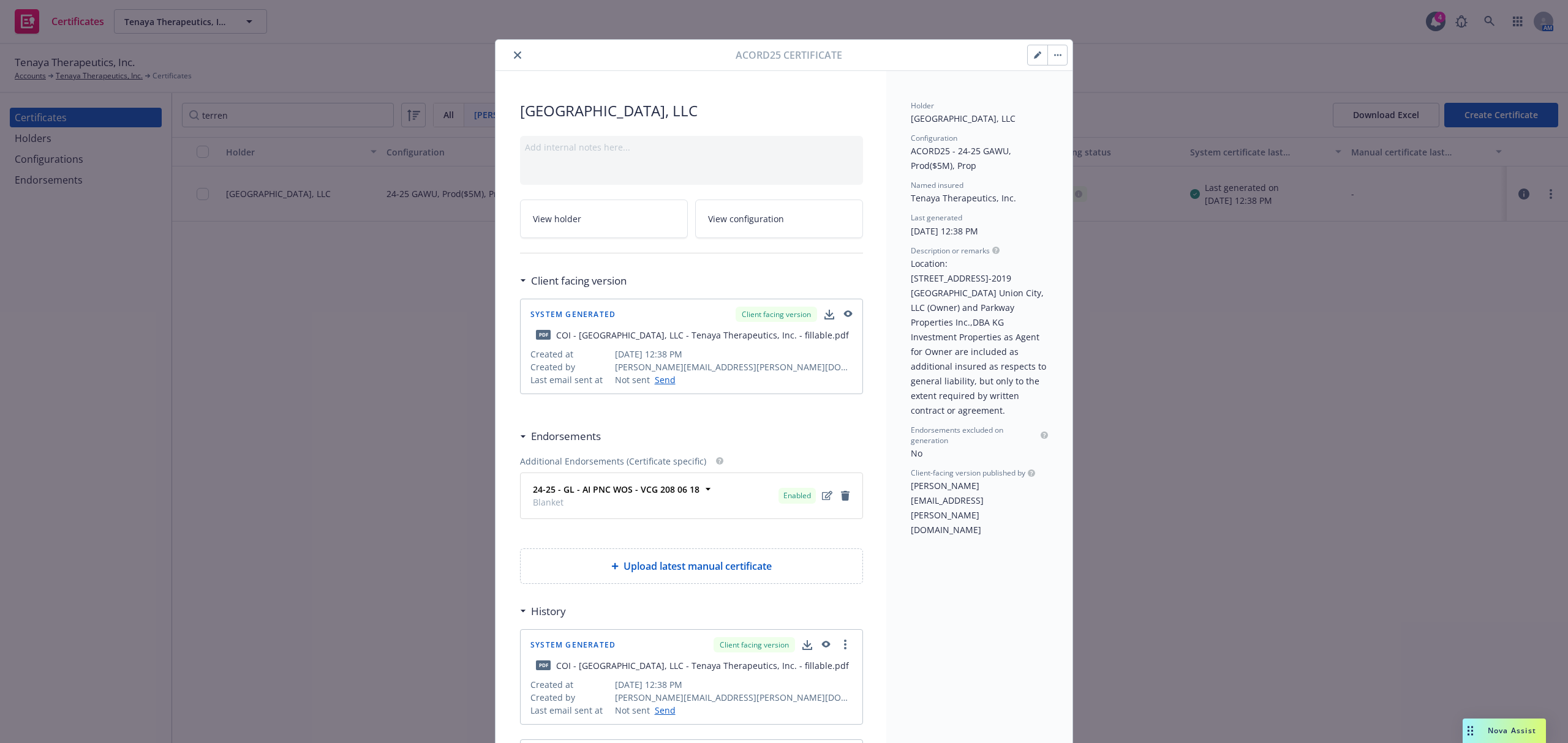
click at [514, 51] on icon "close" at bounding box center [518, 55] width 7 height 7
click at [514, 53] on icon "close" at bounding box center [518, 55] width 7 height 7
